Goal: Find specific page/section: Find specific page/section

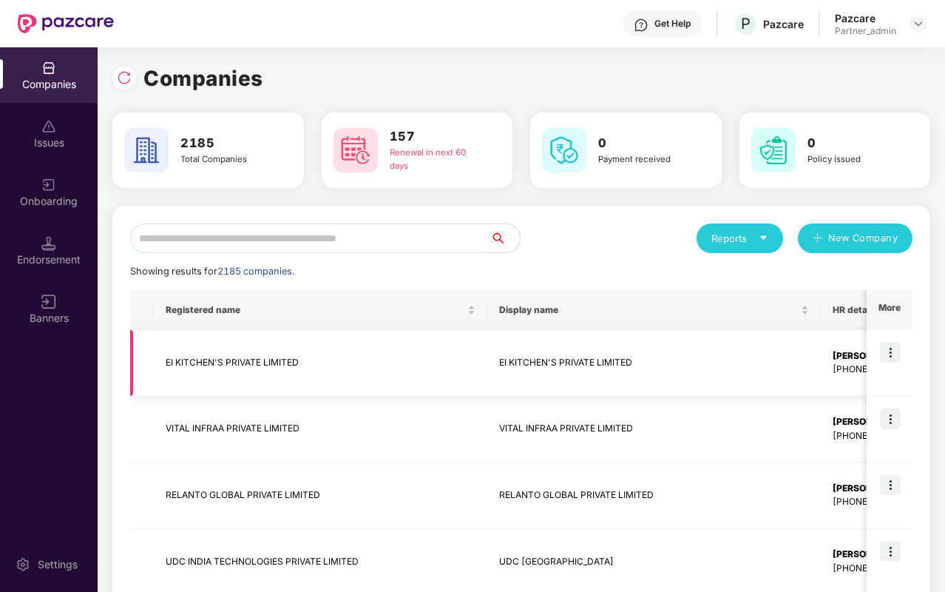
click at [388, 375] on td "EI KITCHEN'S PRIVATE LIMITED" at bounding box center [321, 363] width 334 height 67
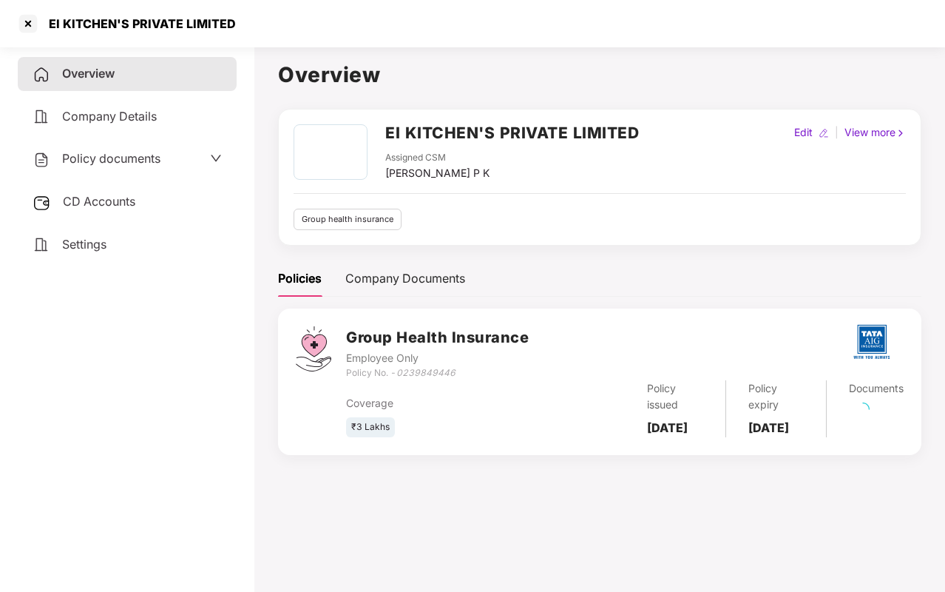
click at [140, 198] on div "CD Accounts" at bounding box center [127, 202] width 219 height 34
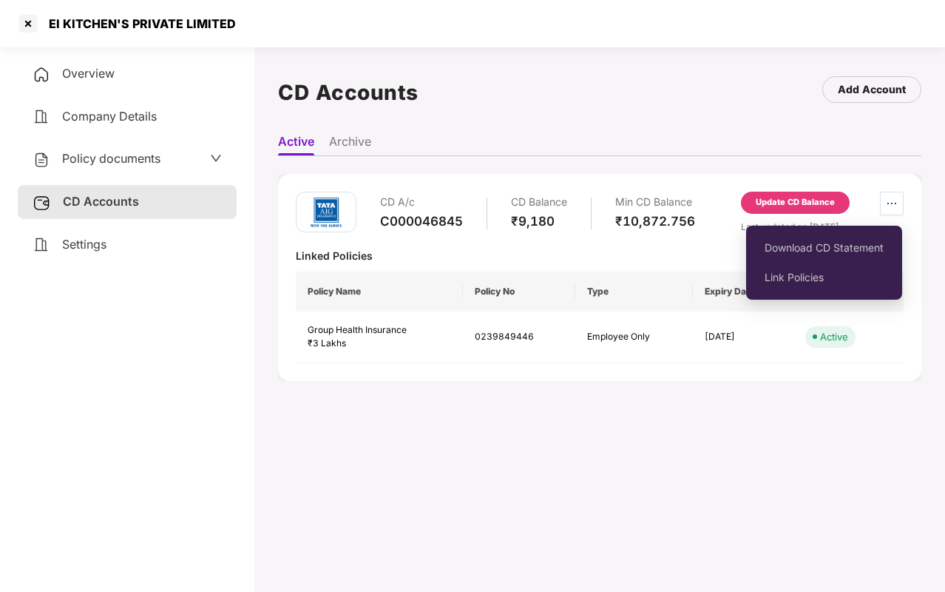
click at [882, 207] on span "ellipsis" at bounding box center [892, 203] width 22 height 12
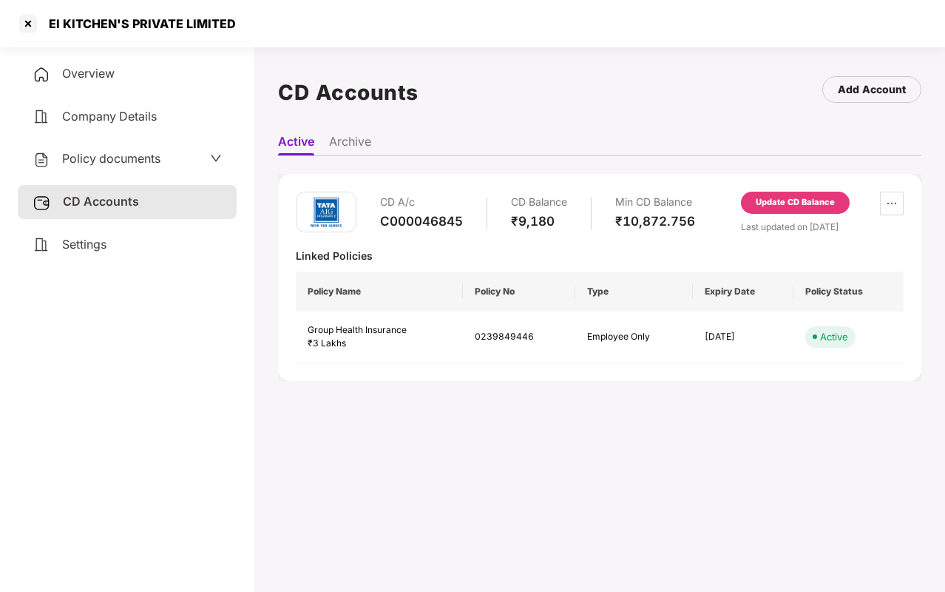
click at [760, 203] on div "Update CD Balance" at bounding box center [795, 202] width 79 height 13
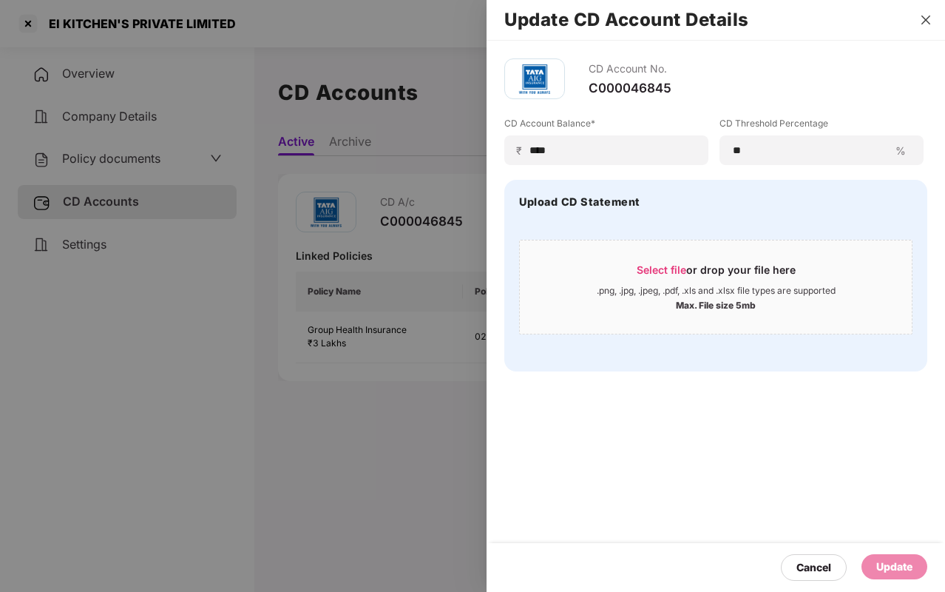
click at [927, 24] on icon "close" at bounding box center [926, 20] width 12 height 12
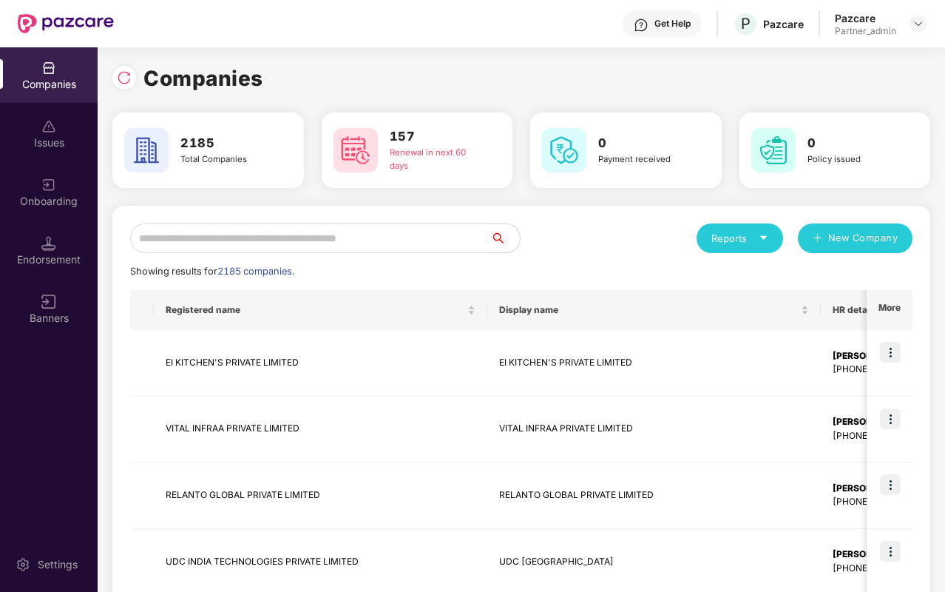
click at [51, 180] on img at bounding box center [48, 185] width 15 height 15
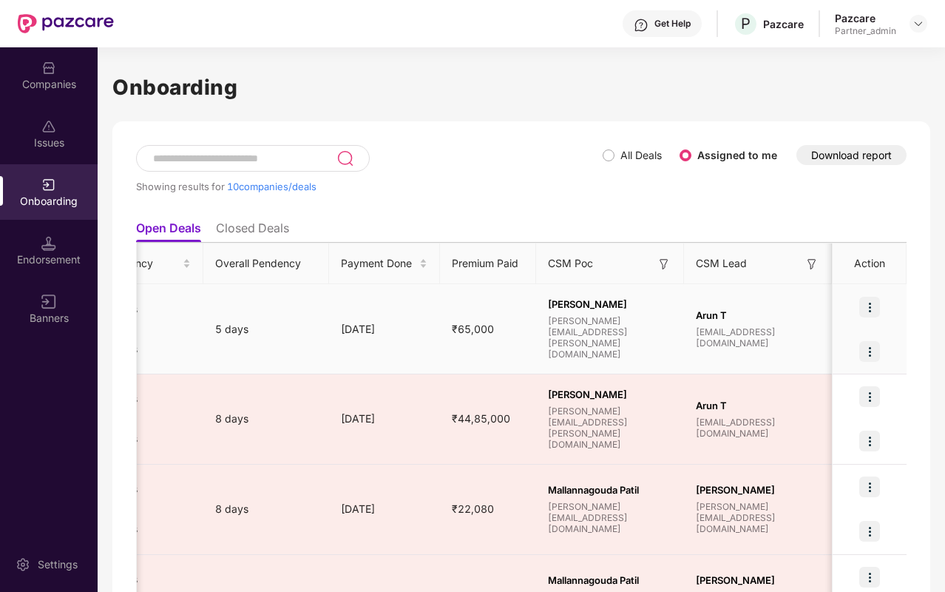
scroll to position [0, 827]
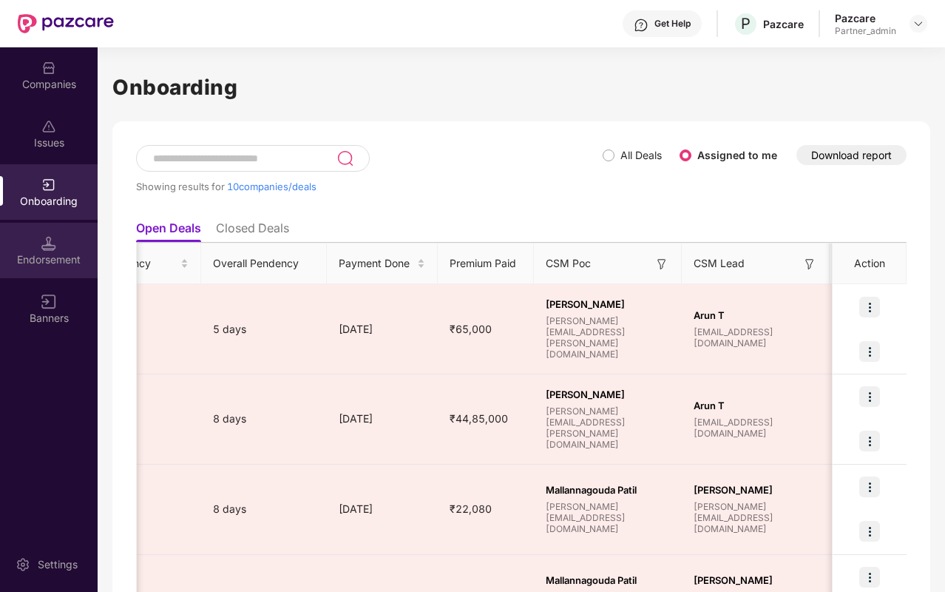
click at [14, 249] on div "Endorsement" at bounding box center [49, 250] width 98 height 55
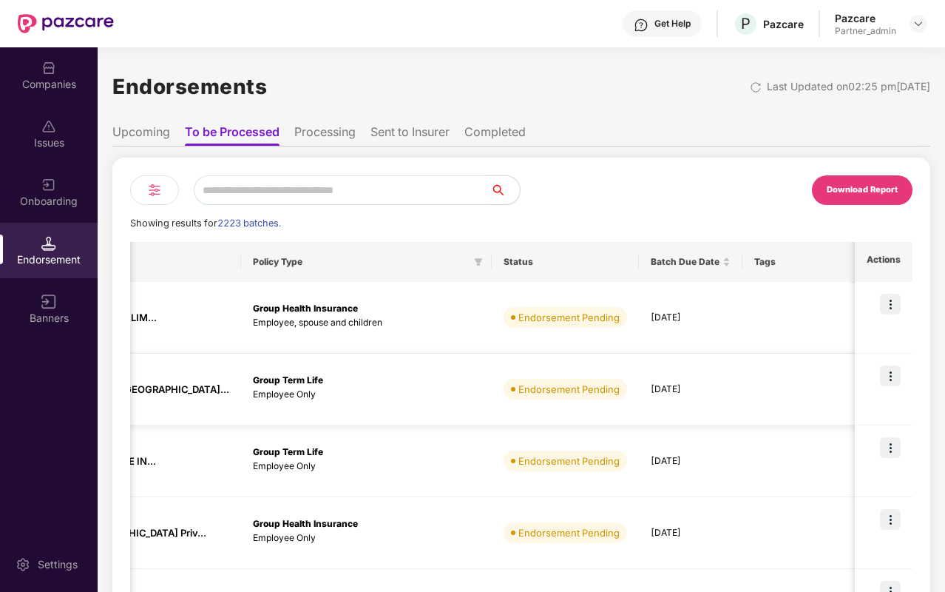
scroll to position [0, 0]
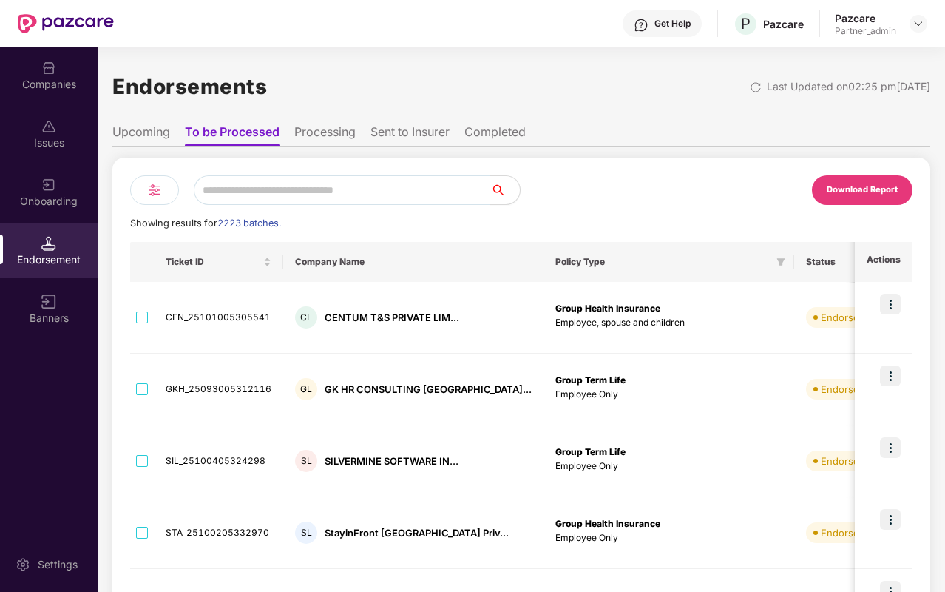
click at [57, 206] on div "Onboarding" at bounding box center [49, 201] width 98 height 15
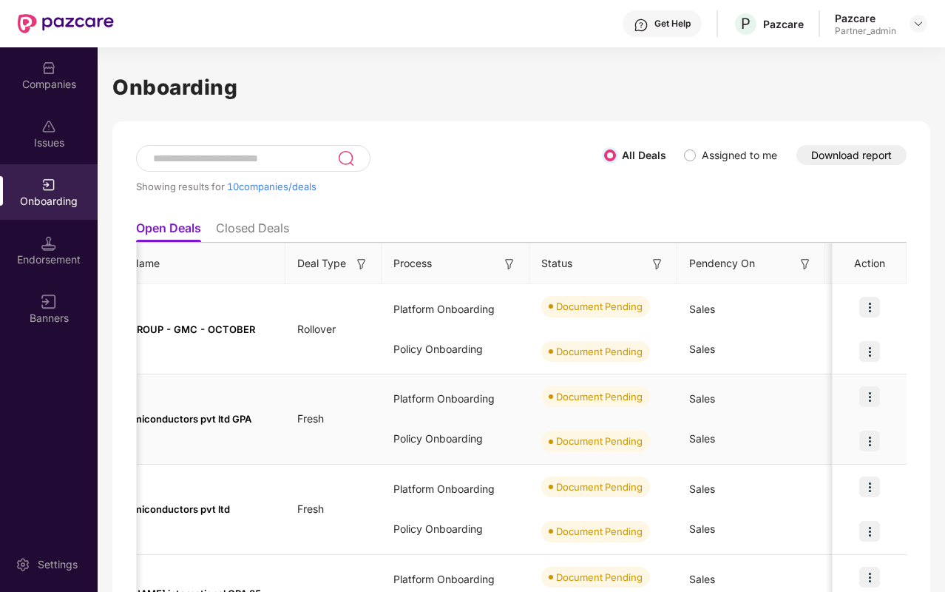
scroll to position [648, 0]
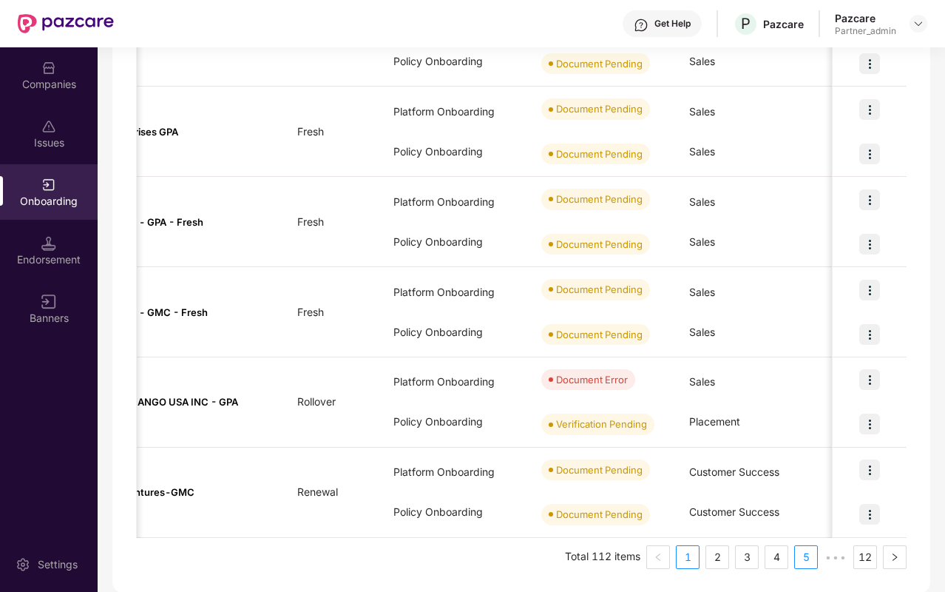
click at [794, 554] on li "5" at bounding box center [806, 557] width 24 height 24
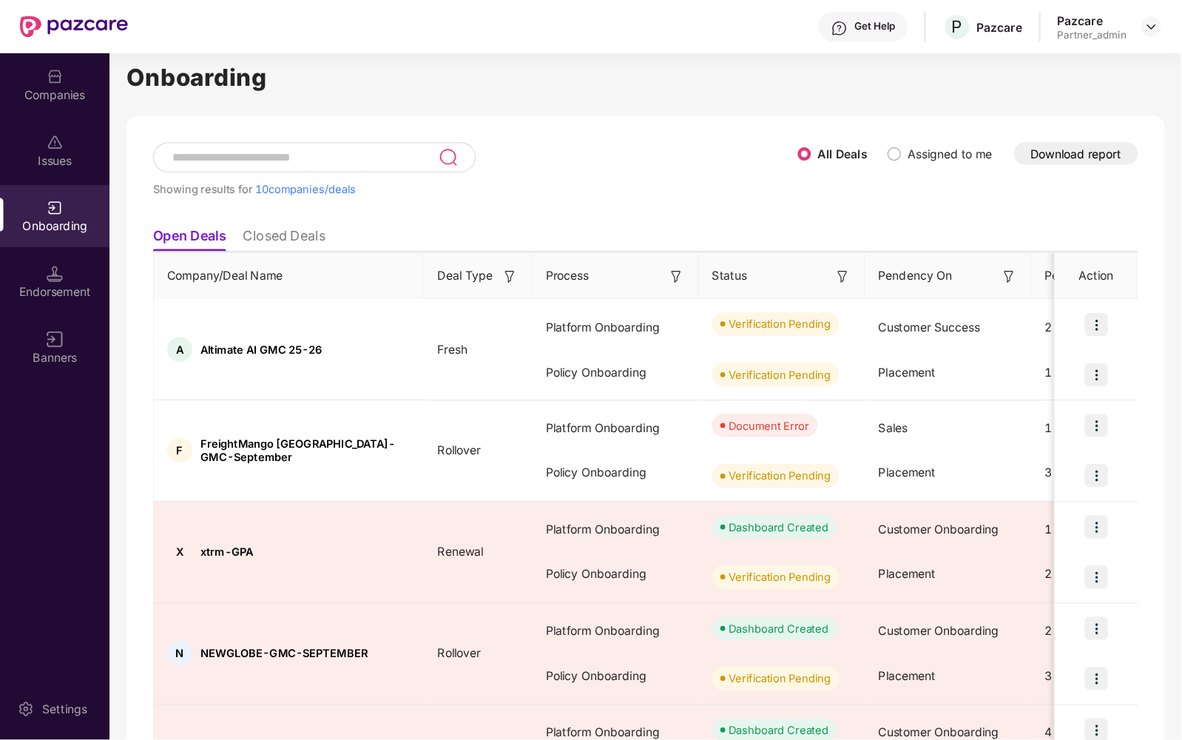
scroll to position [18, 0]
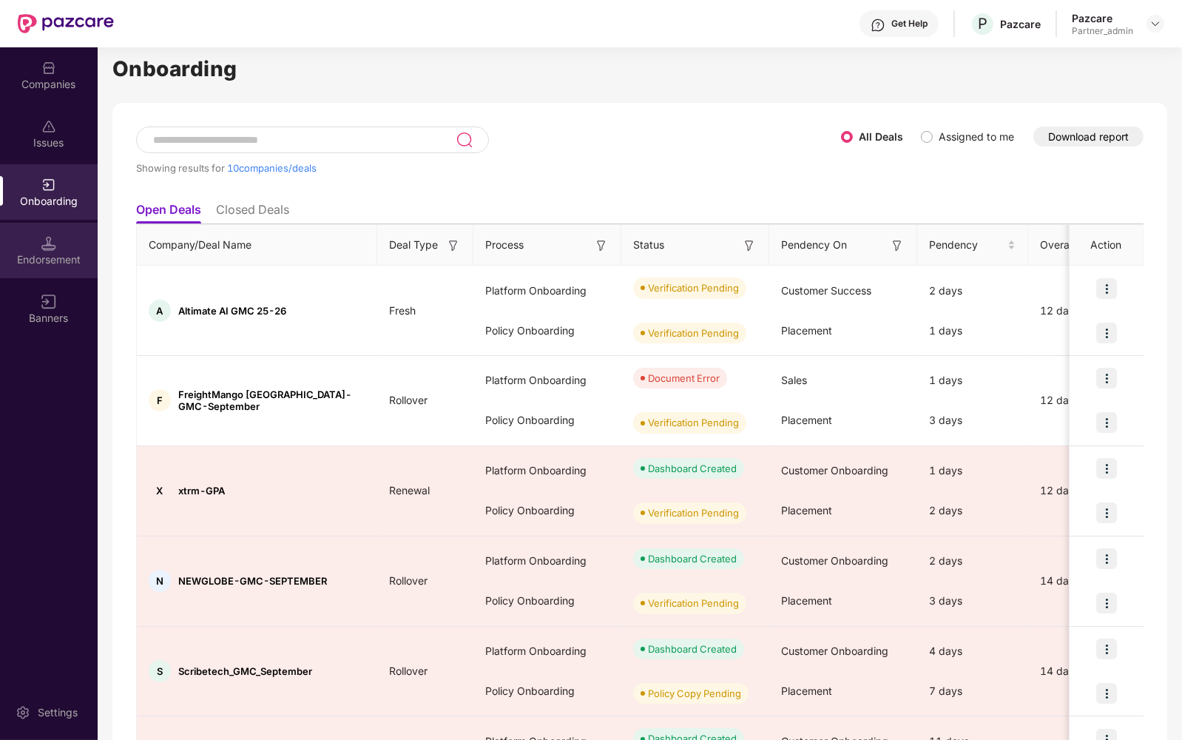
click at [32, 251] on div "Endorsement" at bounding box center [49, 250] width 98 height 55
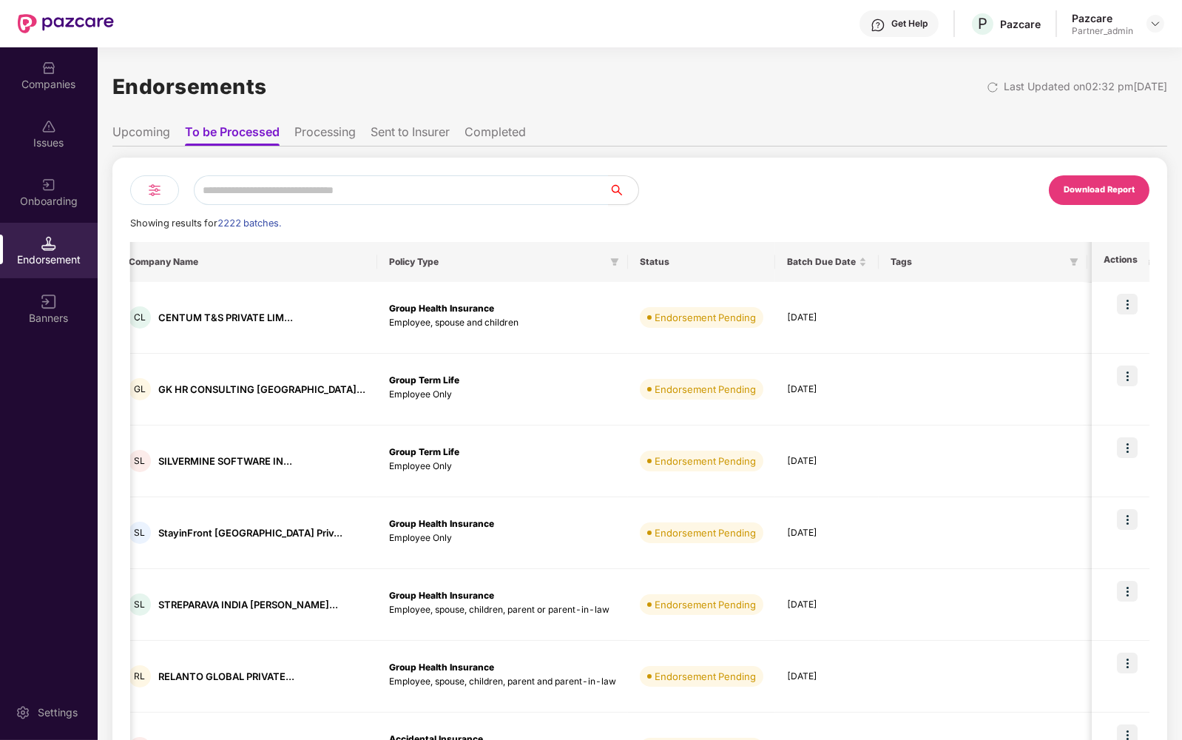
scroll to position [0, 172]
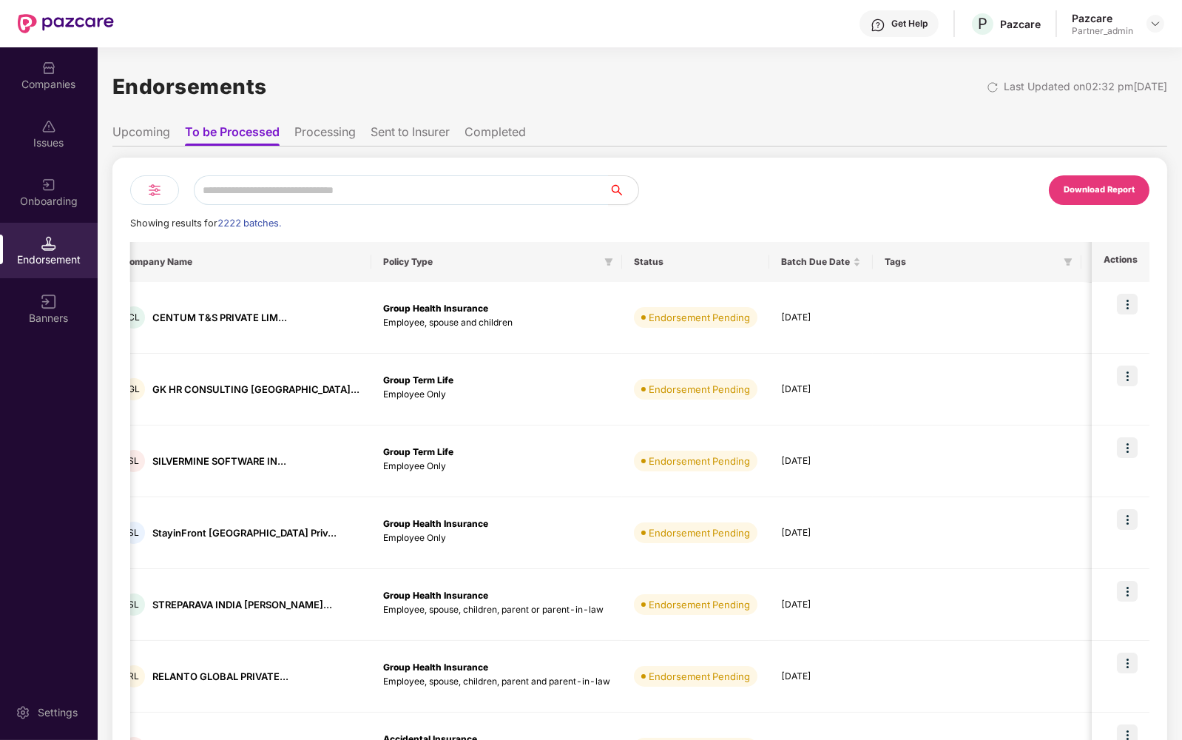
click at [56, 174] on div "Onboarding" at bounding box center [49, 191] width 98 height 55
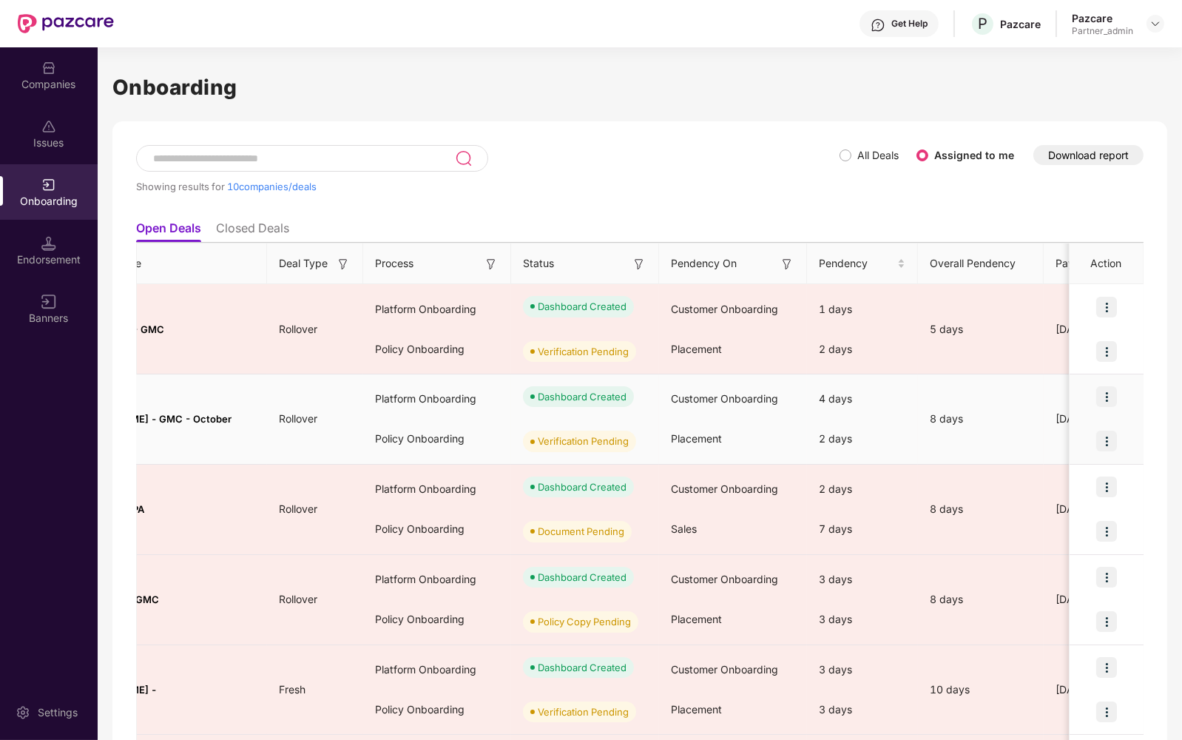
scroll to position [0, 0]
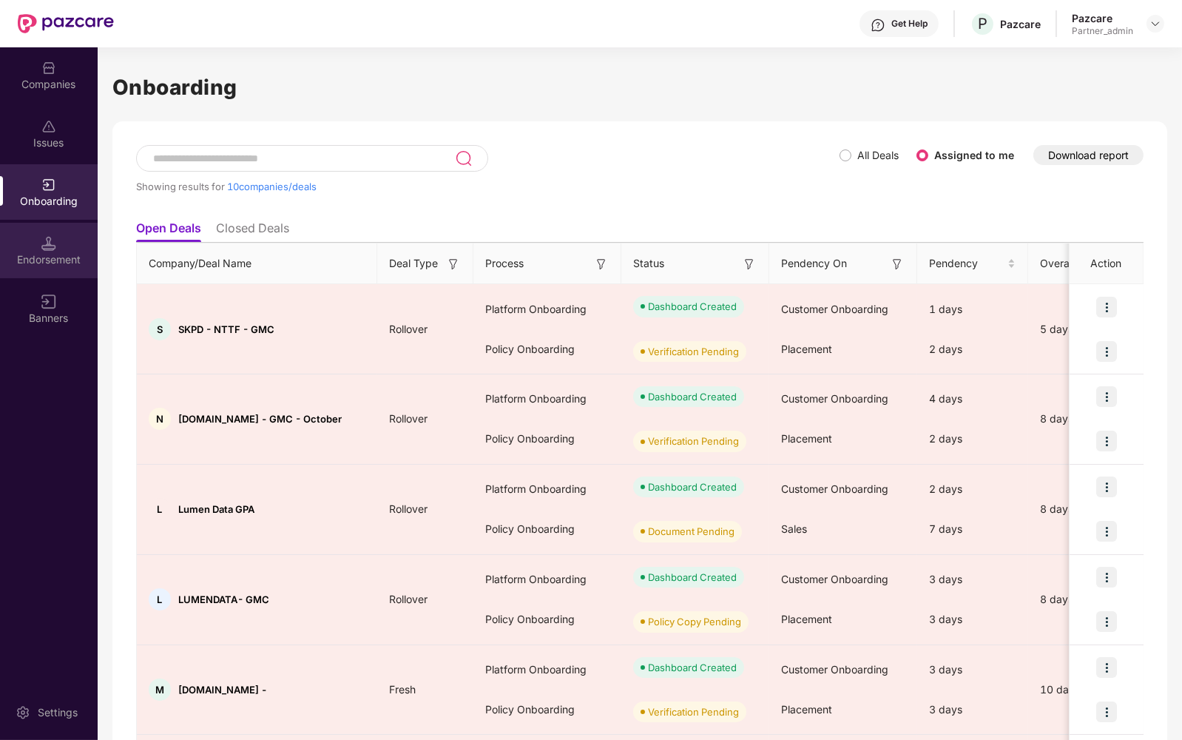
click at [31, 250] on div "Endorsement" at bounding box center [49, 250] width 98 height 55
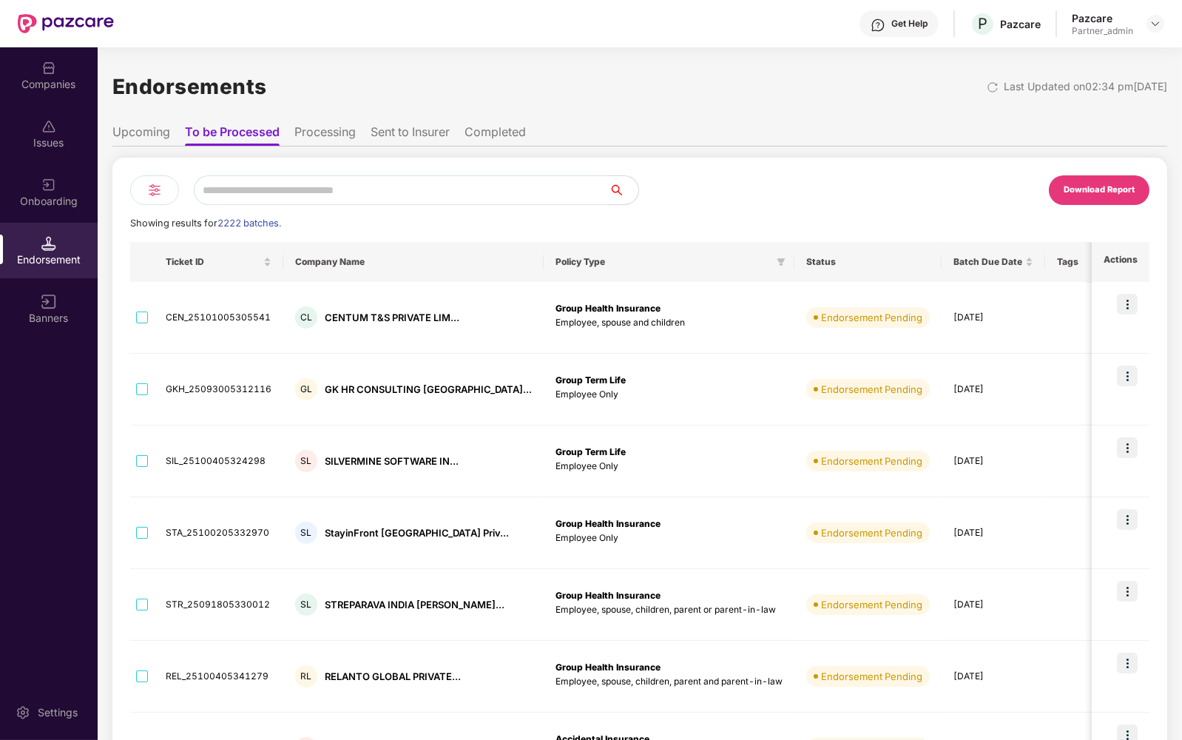
click at [347, 129] on li "Processing" at bounding box center [324, 134] width 61 height 21
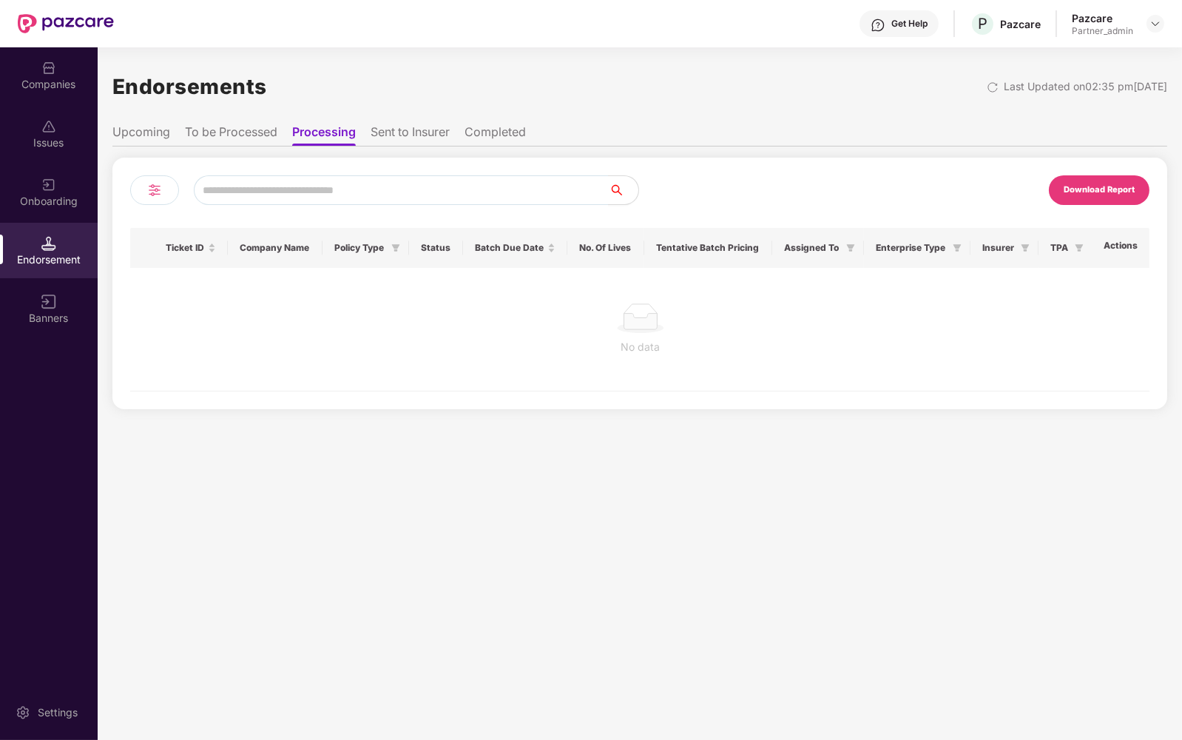
click at [243, 131] on li "To be Processed" at bounding box center [231, 134] width 92 height 21
